Goal: Task Accomplishment & Management: Use online tool/utility

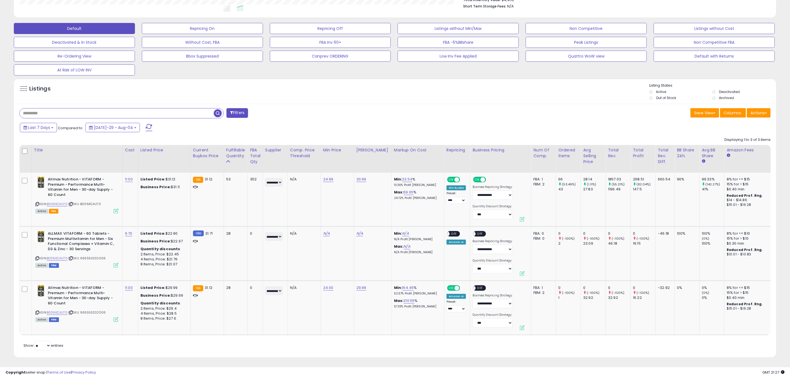
scroll to position [114, 443]
click at [358, 176] on link "30.99" at bounding box center [361, 179] width 10 height 6
type input "*****"
click button "submit" at bounding box center [375, 165] width 9 height 8
click at [380, 155] on button "submit" at bounding box center [375, 159] width 9 height 8
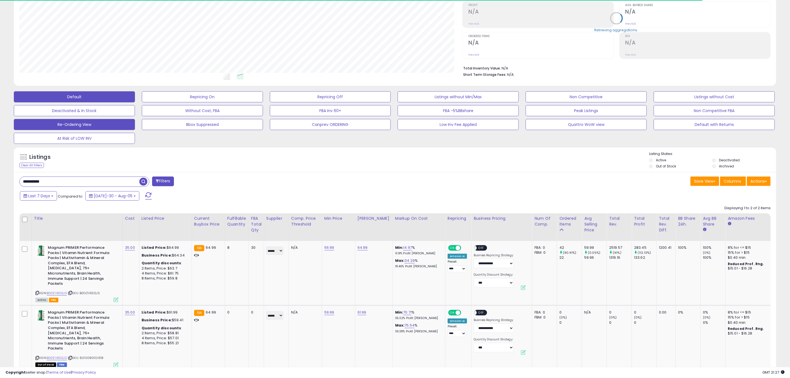
scroll to position [114, 443]
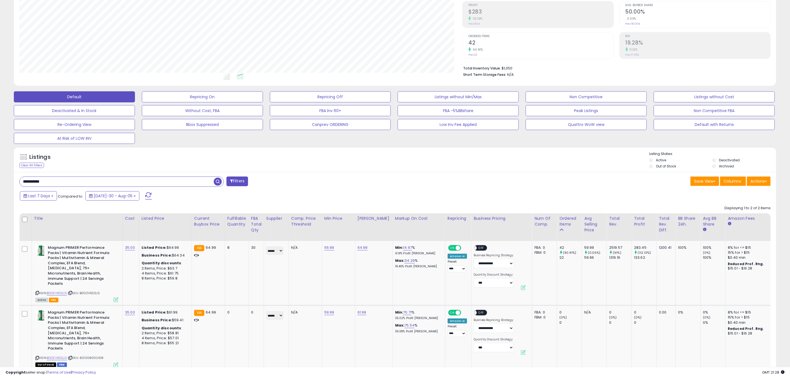
drag, startPoint x: 85, startPoint y: 180, endPoint x: -74, endPoint y: 186, distance: 158.3
click at [0, 186] on html "Unable to login Retrieving listings data.. has not yet accepted the Terms of Us…" at bounding box center [395, 106] width 790 height 378
paste input "text"
type input "**********"
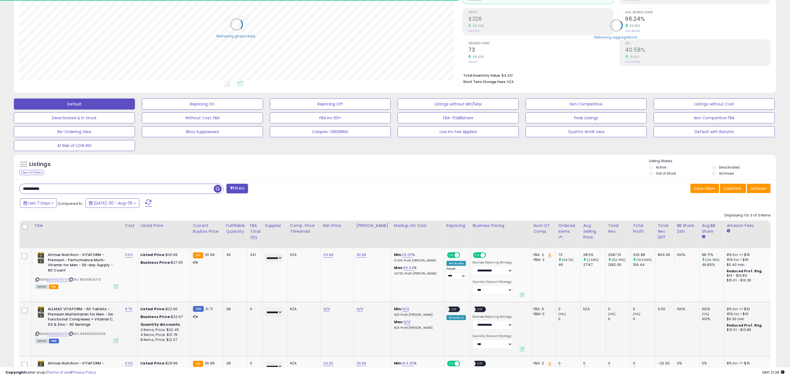
scroll to position [83, 0]
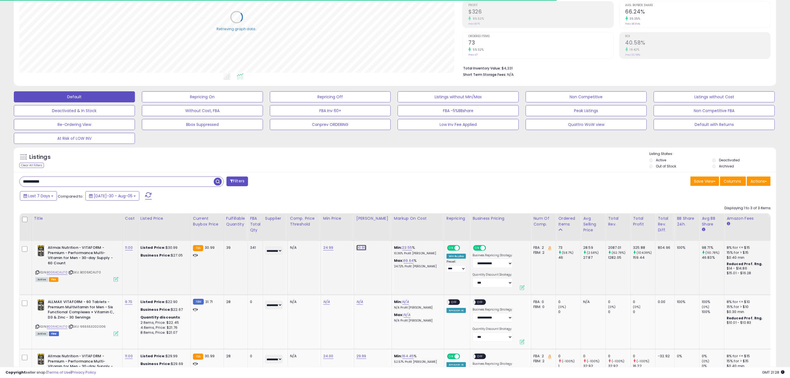
click at [360, 248] on link "30.99" at bounding box center [361, 248] width 10 height 6
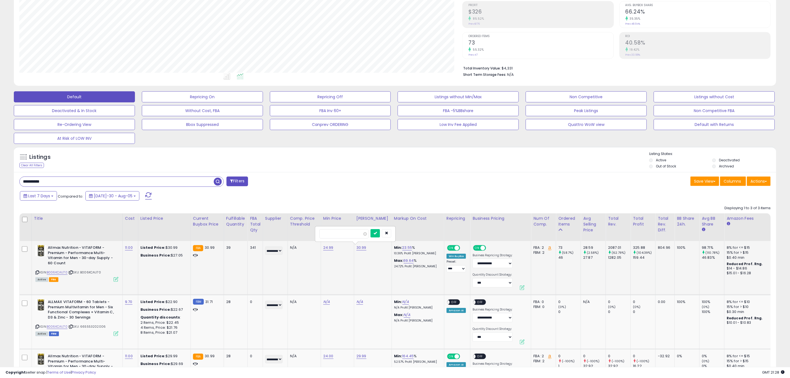
scroll to position [114, 443]
type input "*****"
click button "submit" at bounding box center [375, 233] width 9 height 8
click at [60, 275] on link "B006KCAU70" at bounding box center [57, 272] width 21 height 5
